Goal: Check status: Check status

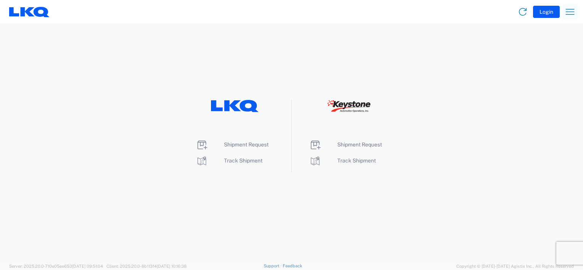
click at [574, 16] on icon "button" at bounding box center [570, 12] width 12 height 12
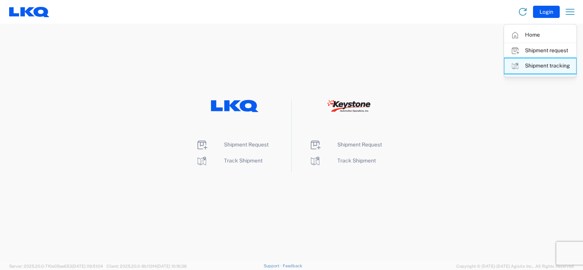
click at [554, 68] on link "Shipment tracking" at bounding box center [540, 65] width 72 height 15
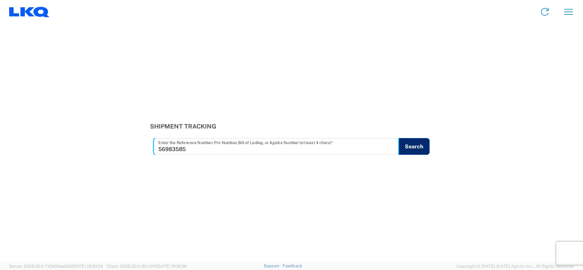
type input "56983585"
click at [420, 147] on button "Search" at bounding box center [413, 146] width 31 height 17
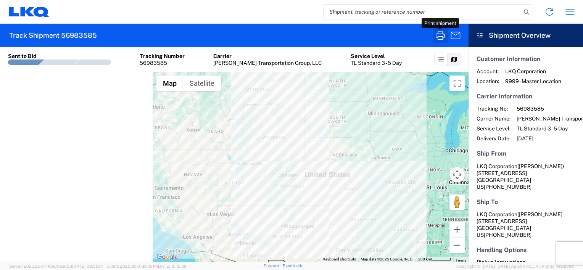
click at [441, 35] on icon "button" at bounding box center [440, 35] width 12 height 12
